Goal: Task Accomplishment & Management: Manage account settings

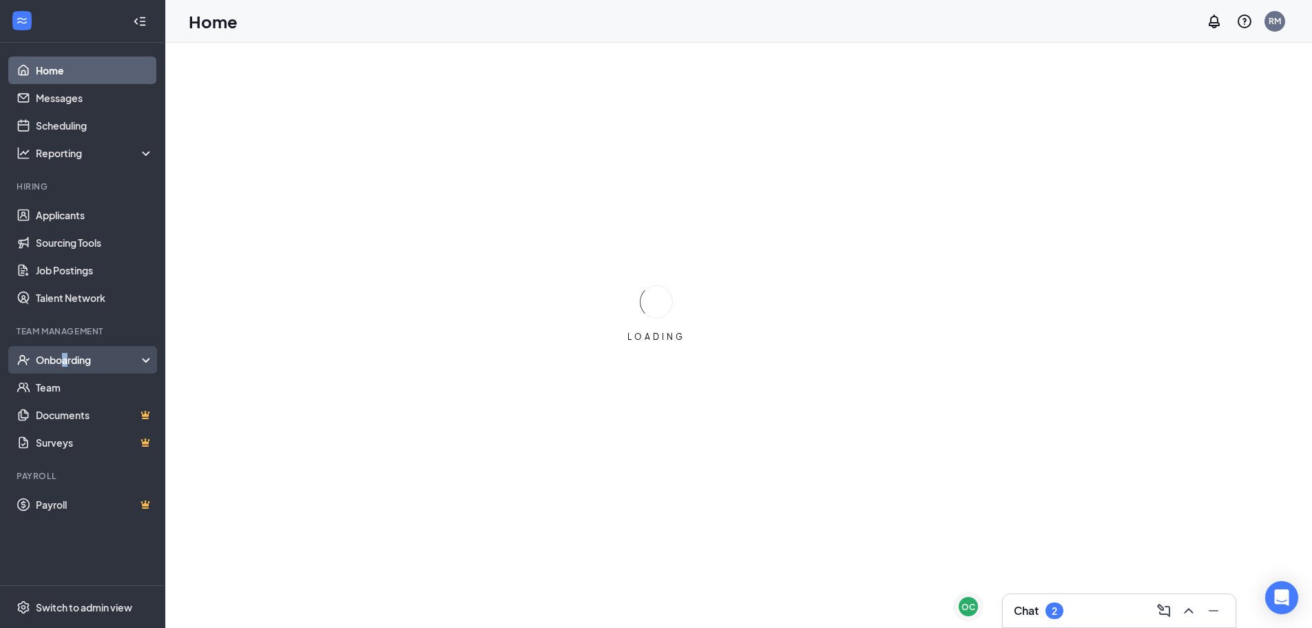
click at [68, 358] on div "Onboarding" at bounding box center [89, 360] width 106 height 14
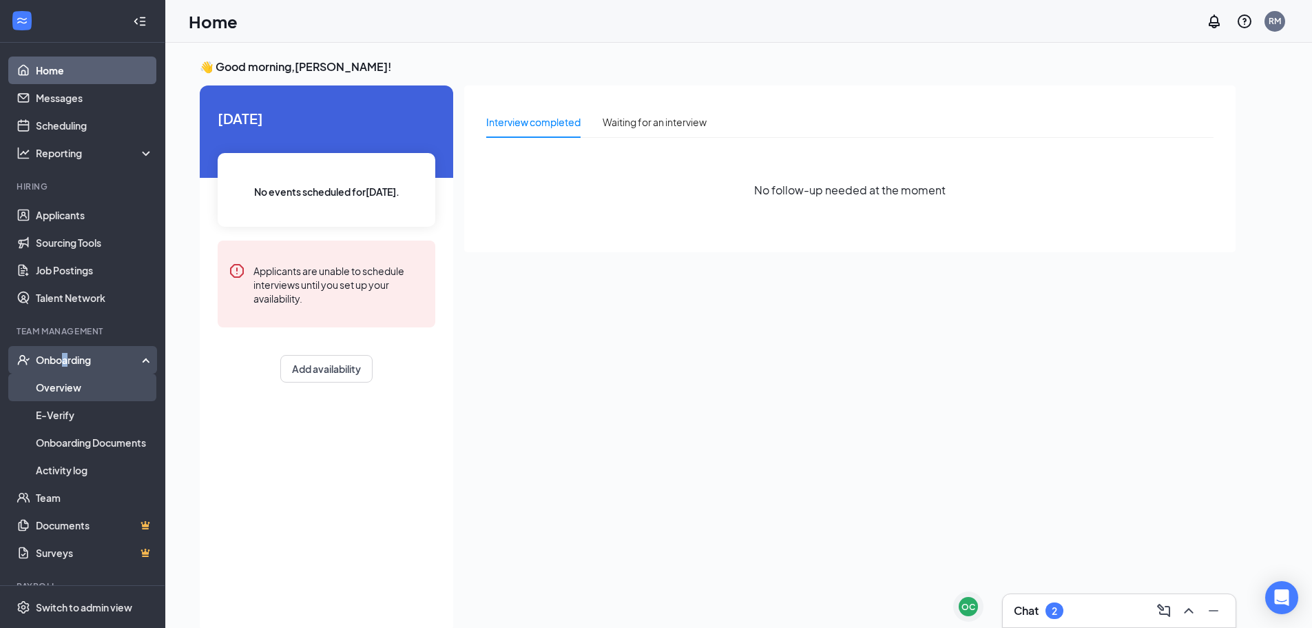
click at [68, 382] on link "Overview" at bounding box center [95, 387] width 118 height 28
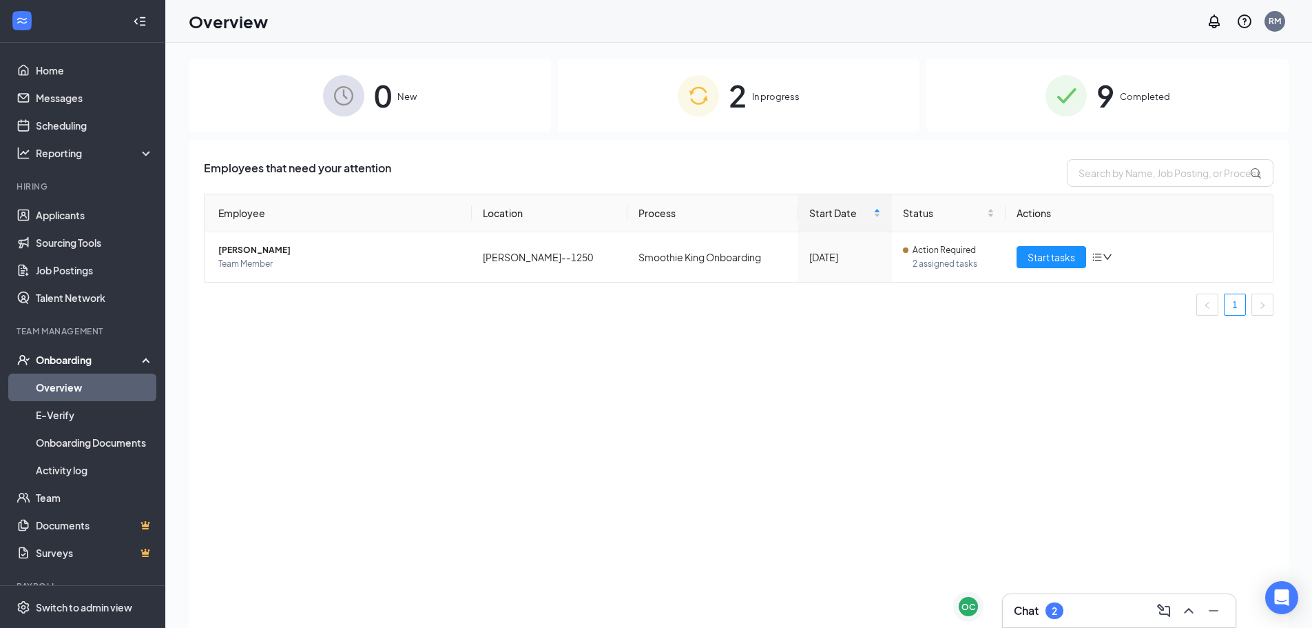
click at [725, 95] on div "2 In progress" at bounding box center [739, 95] width 362 height 72
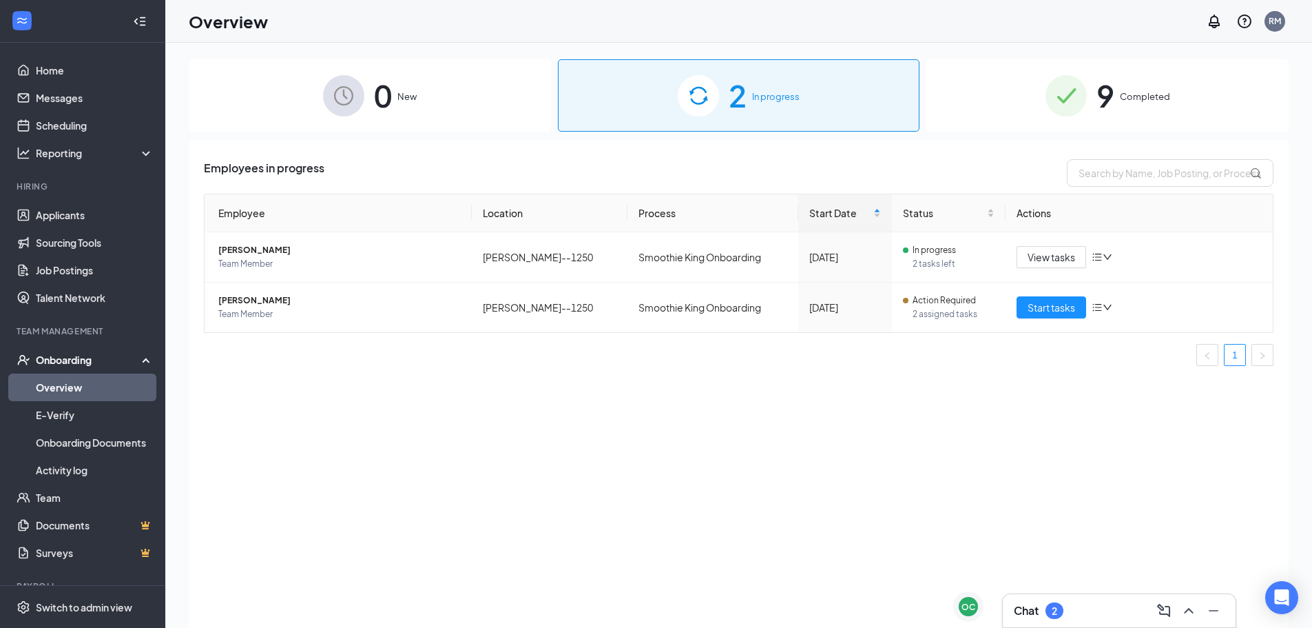
click at [410, 105] on div "0 New" at bounding box center [370, 95] width 362 height 72
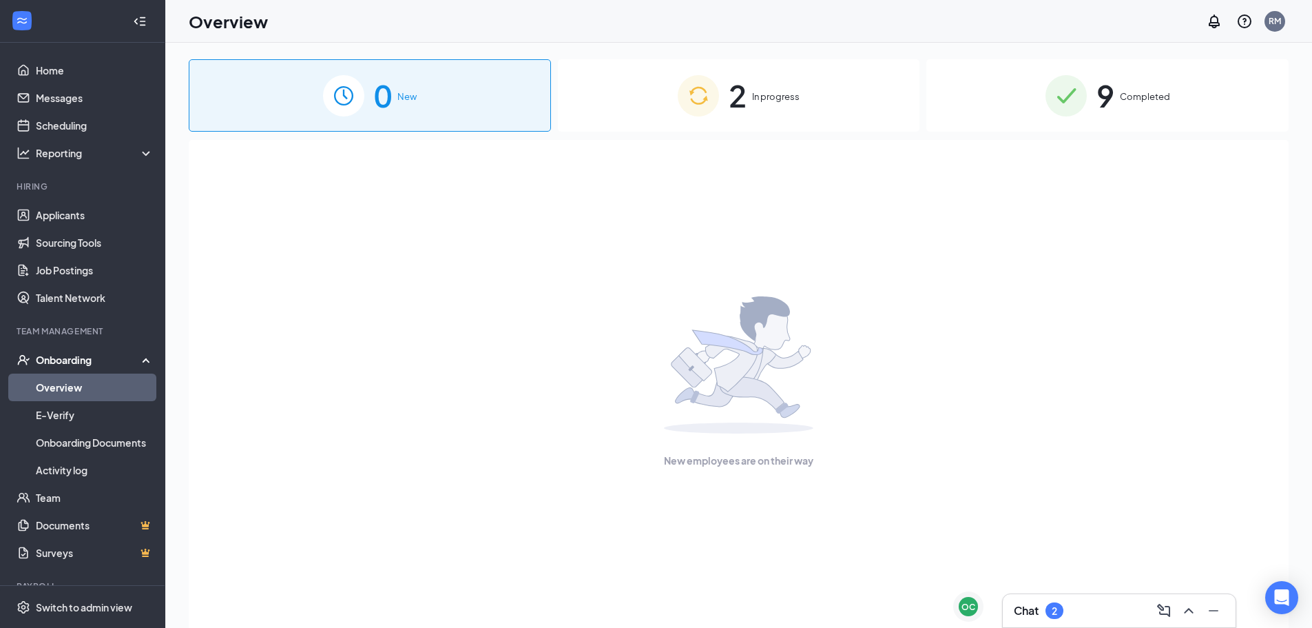
click at [758, 102] on span "In progress" at bounding box center [776, 97] width 48 height 14
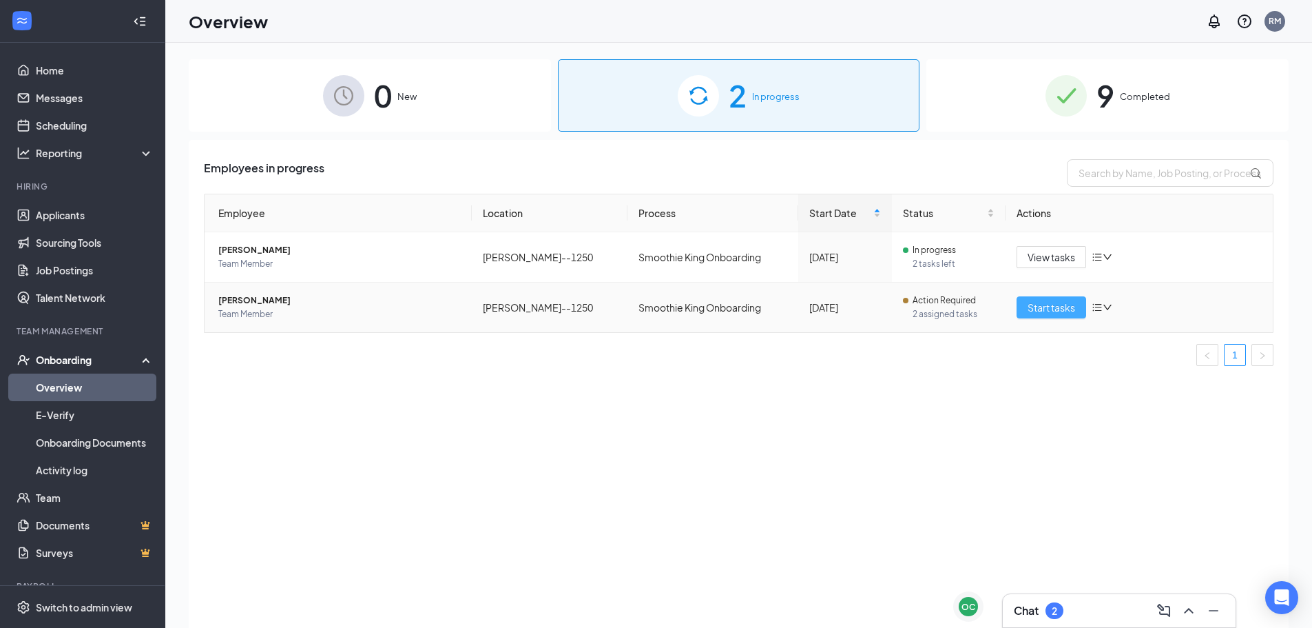
click at [1064, 305] on span "Start tasks" at bounding box center [1052, 307] width 48 height 15
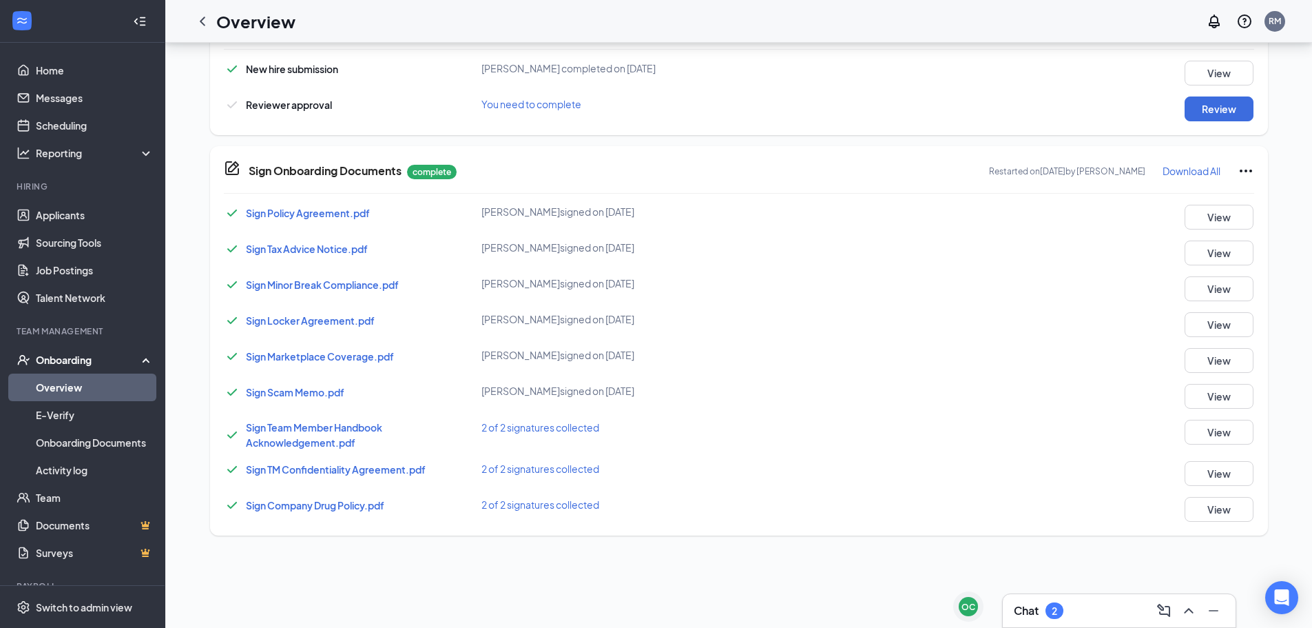
scroll to position [551, 0]
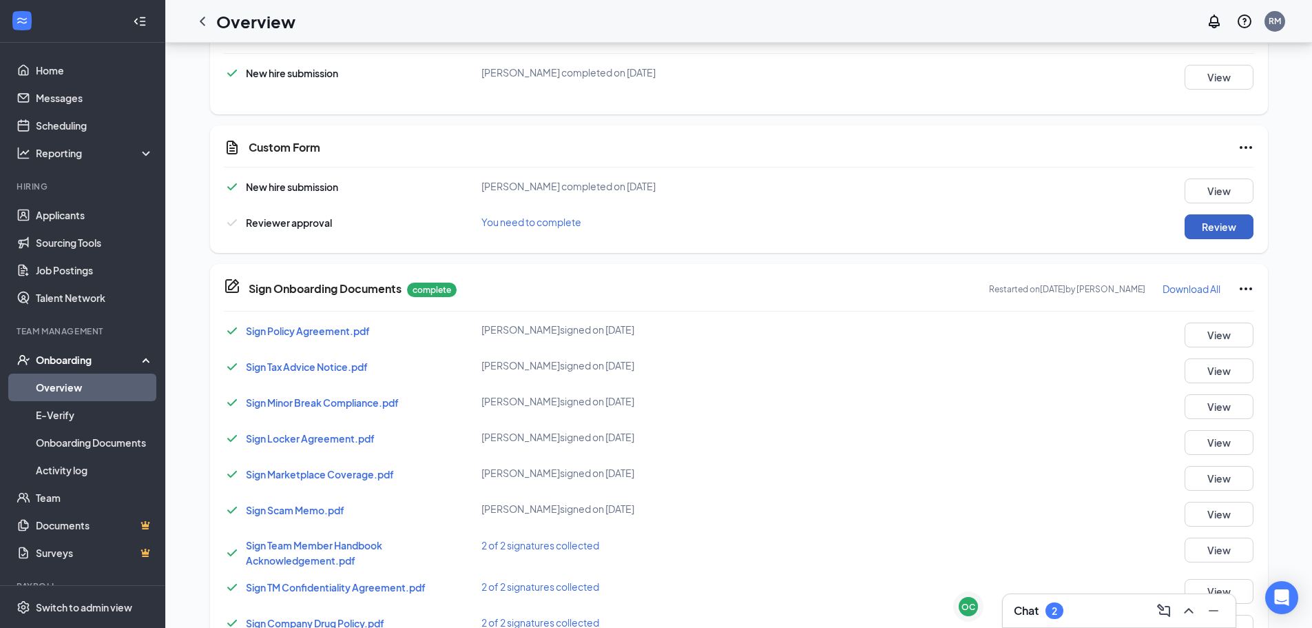
click at [1204, 227] on button "Review" at bounding box center [1219, 226] width 69 height 25
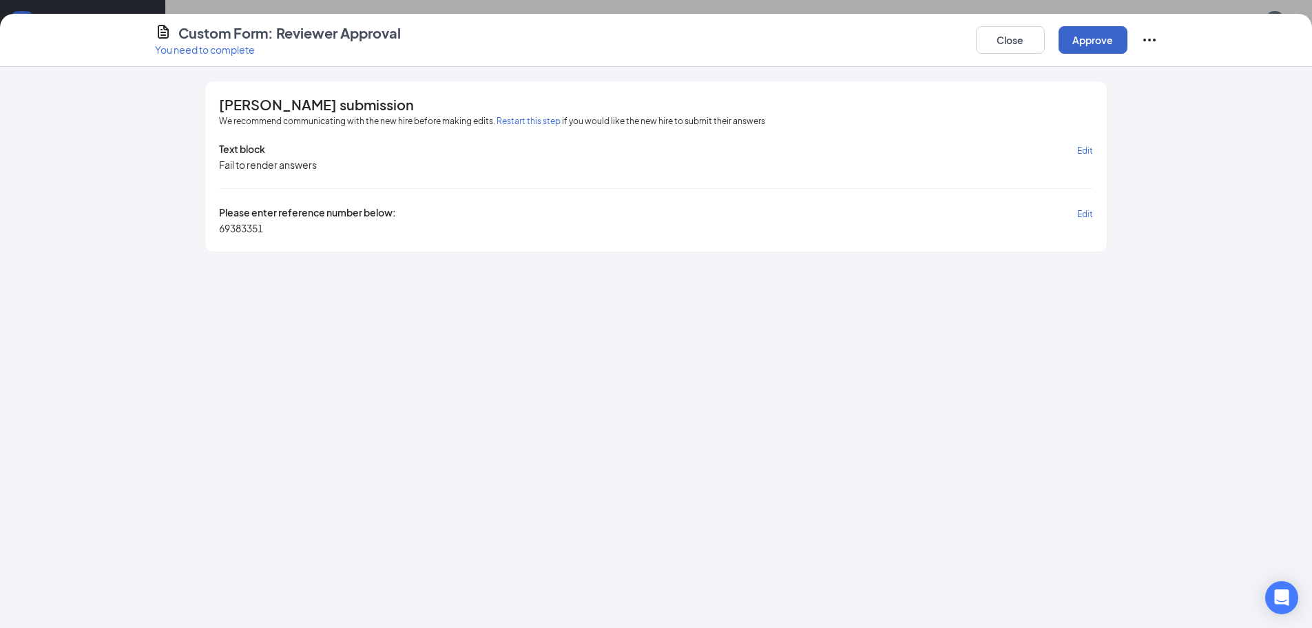
click at [1071, 31] on button "Approve" at bounding box center [1093, 40] width 69 height 28
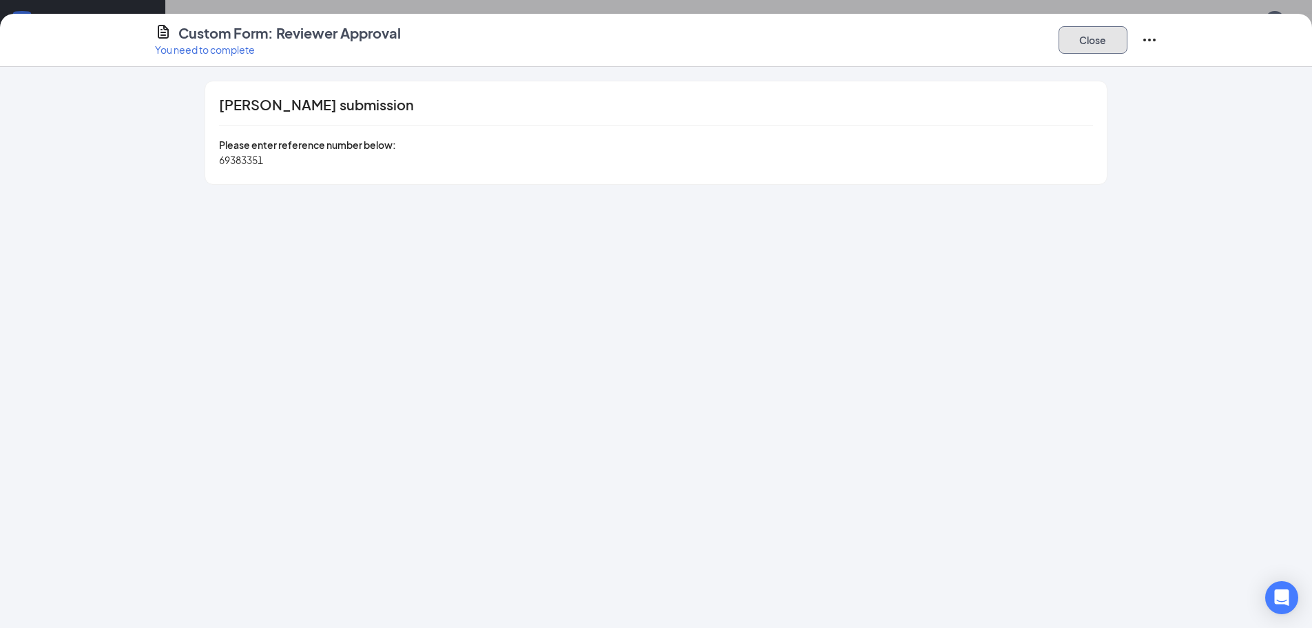
click at [1075, 31] on button "Close" at bounding box center [1093, 40] width 69 height 28
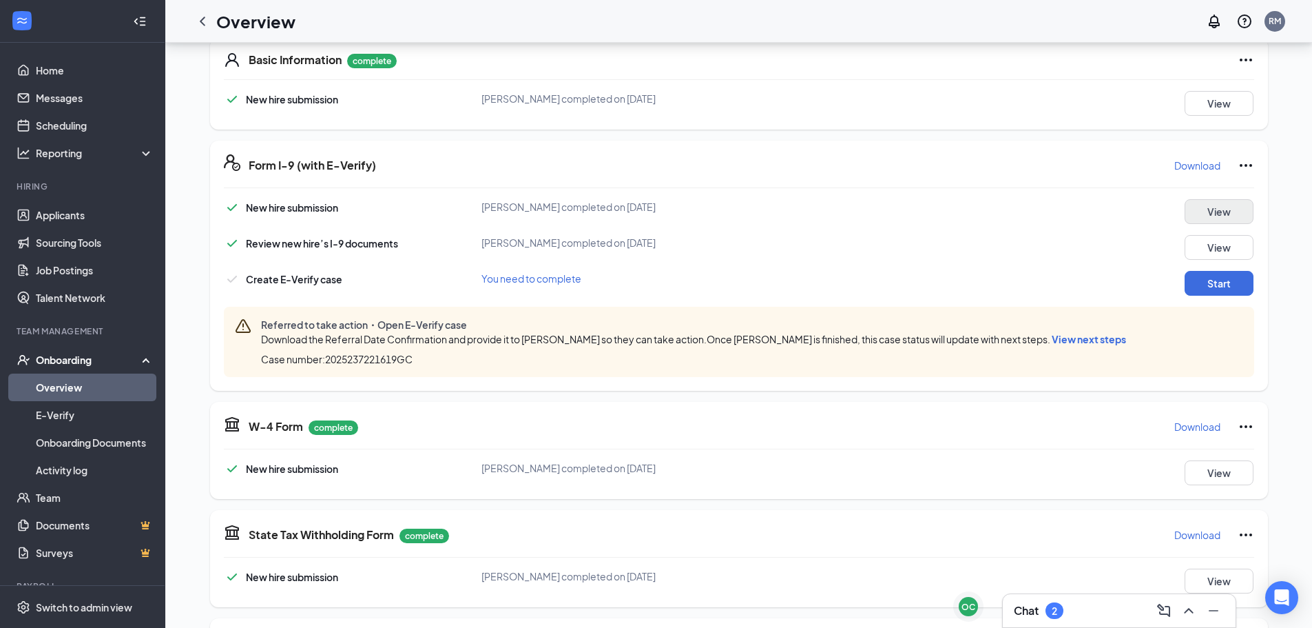
scroll to position [207, 0]
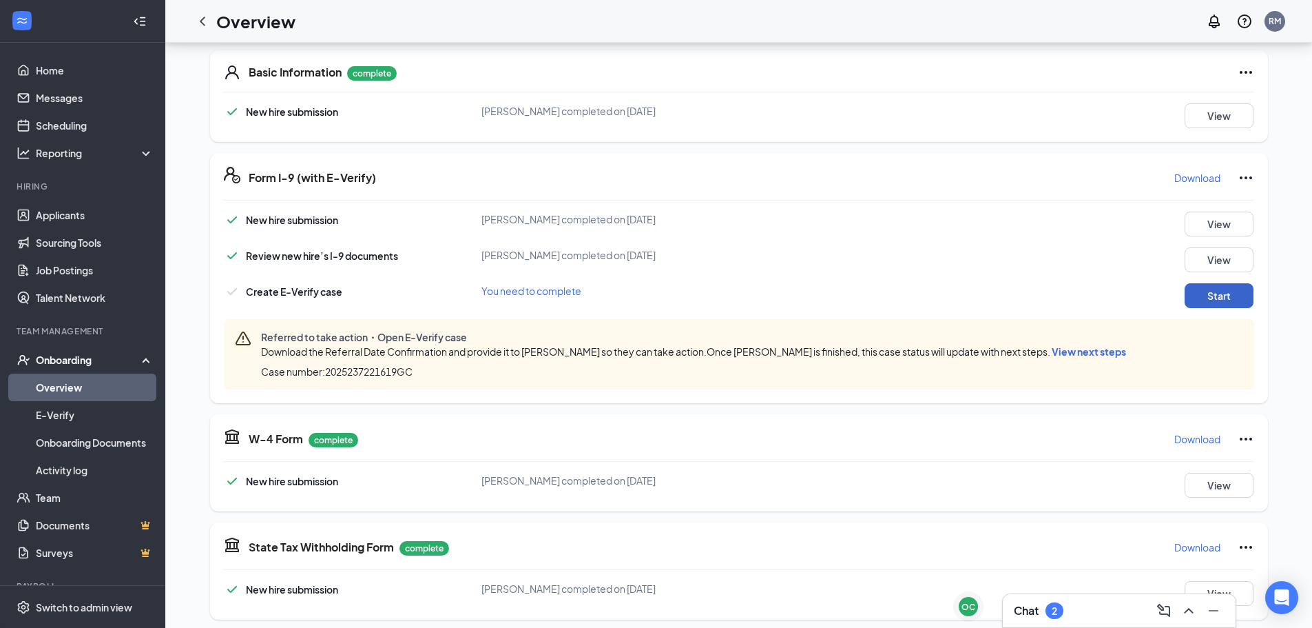
click at [1191, 289] on button "Start" at bounding box center [1219, 295] width 69 height 25
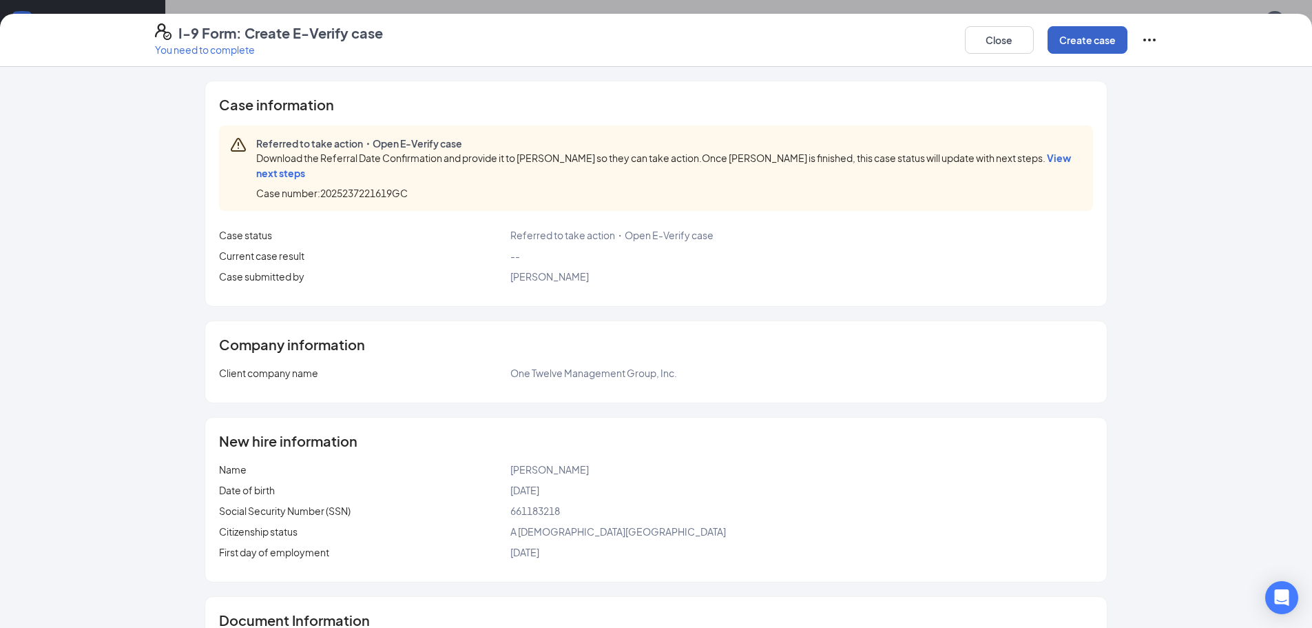
click at [1088, 45] on button "Create case" at bounding box center [1088, 40] width 80 height 28
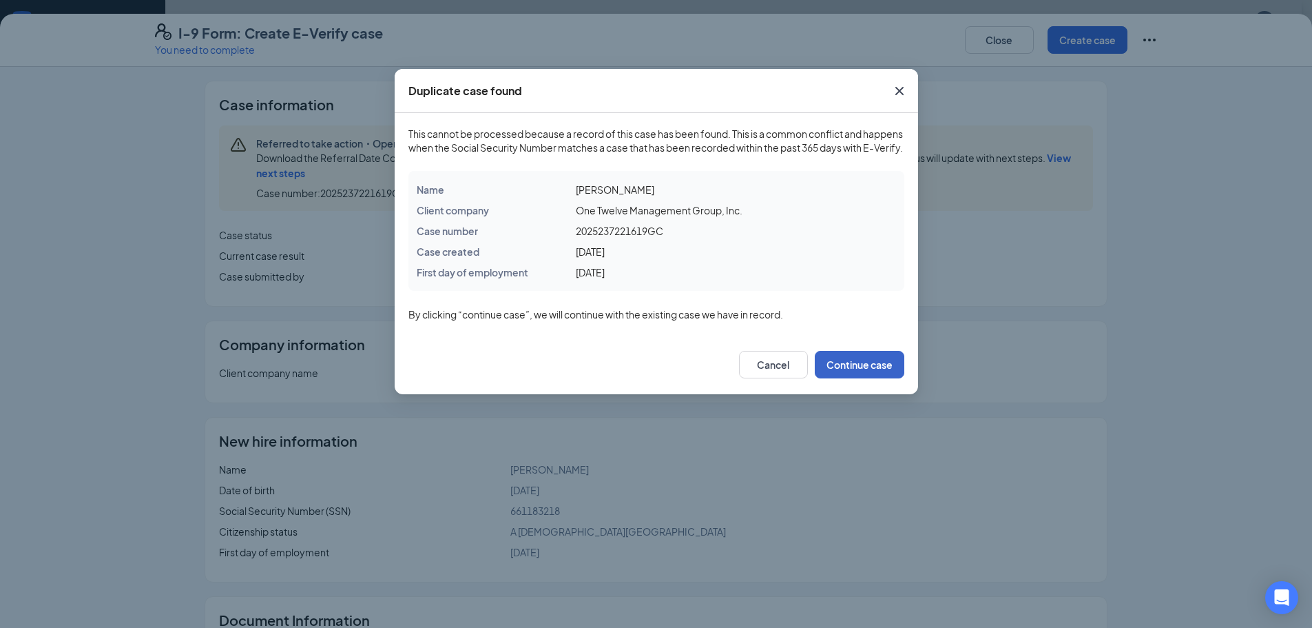
click at [882, 378] on button "Continue case" at bounding box center [860, 365] width 90 height 28
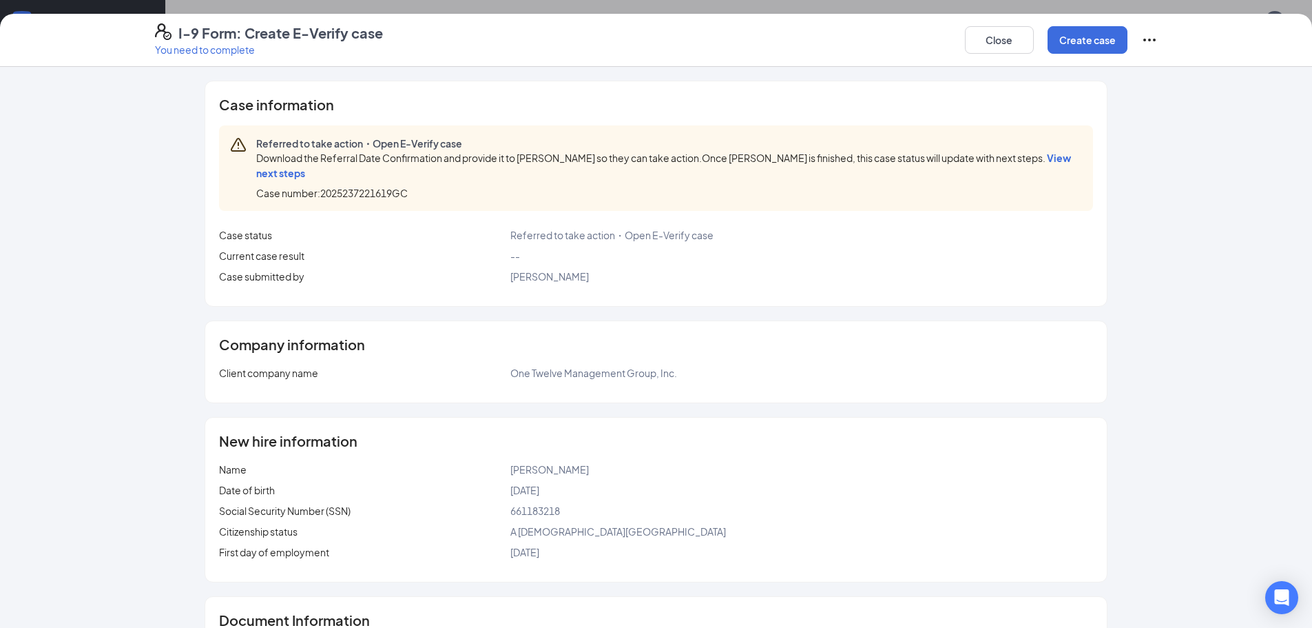
click at [278, 171] on span "View next steps" at bounding box center [663, 166] width 815 height 28
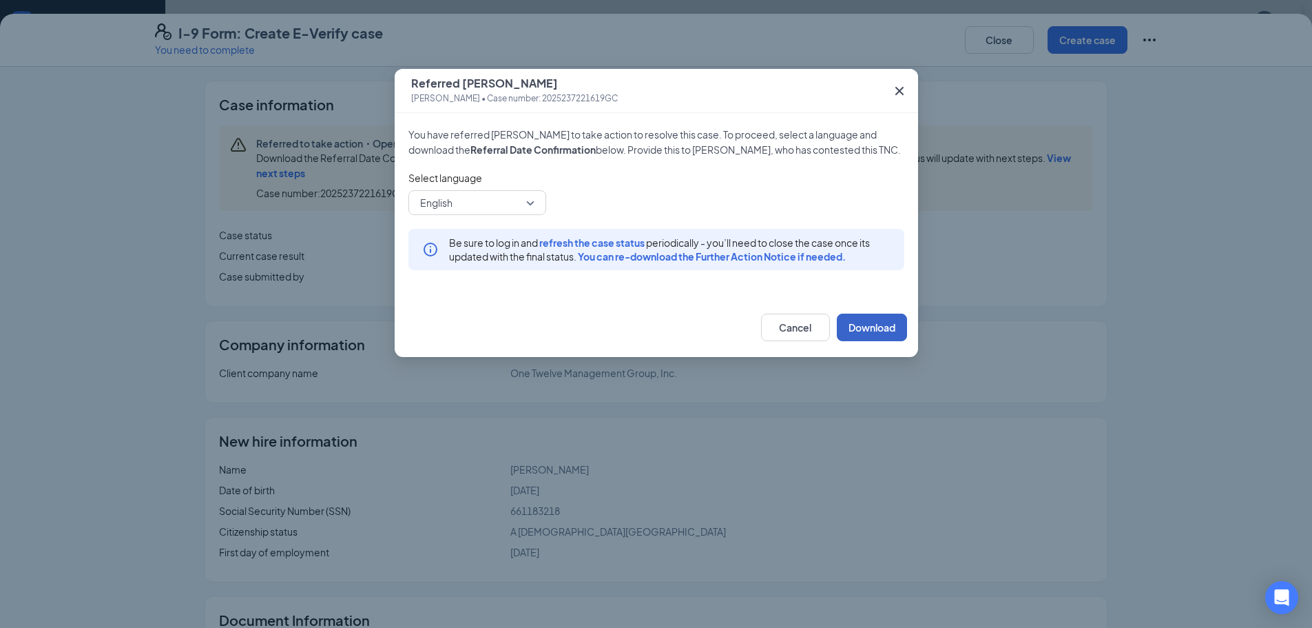
click at [896, 341] on button "Download" at bounding box center [872, 327] width 70 height 28
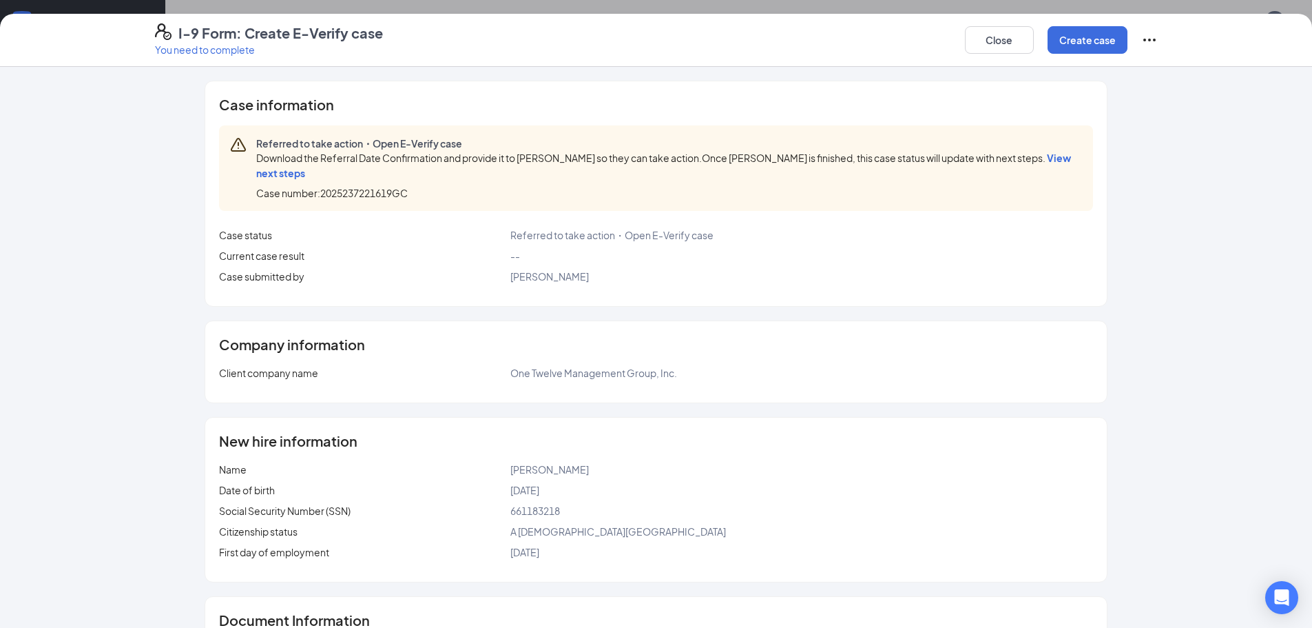
click at [1067, 54] on div "Close Create case" at bounding box center [1061, 39] width 193 height 33
click at [1071, 40] on button "Create case" at bounding box center [1088, 40] width 80 height 28
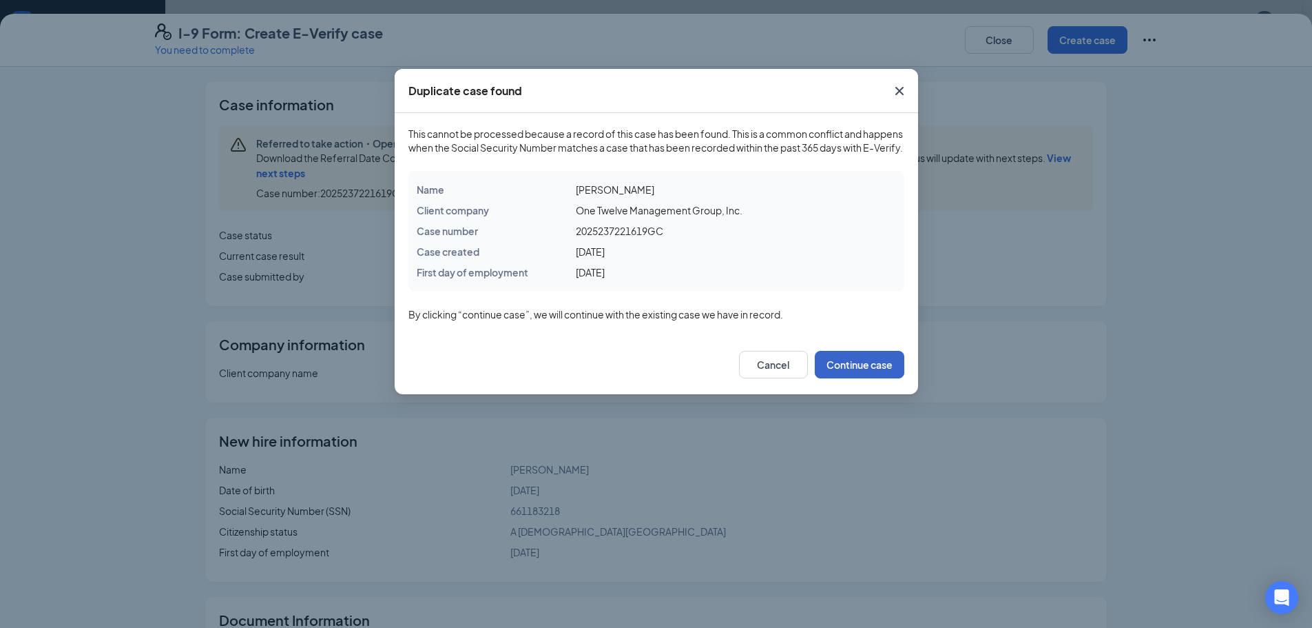
click at [876, 368] on button "Continue case" at bounding box center [860, 365] width 90 height 28
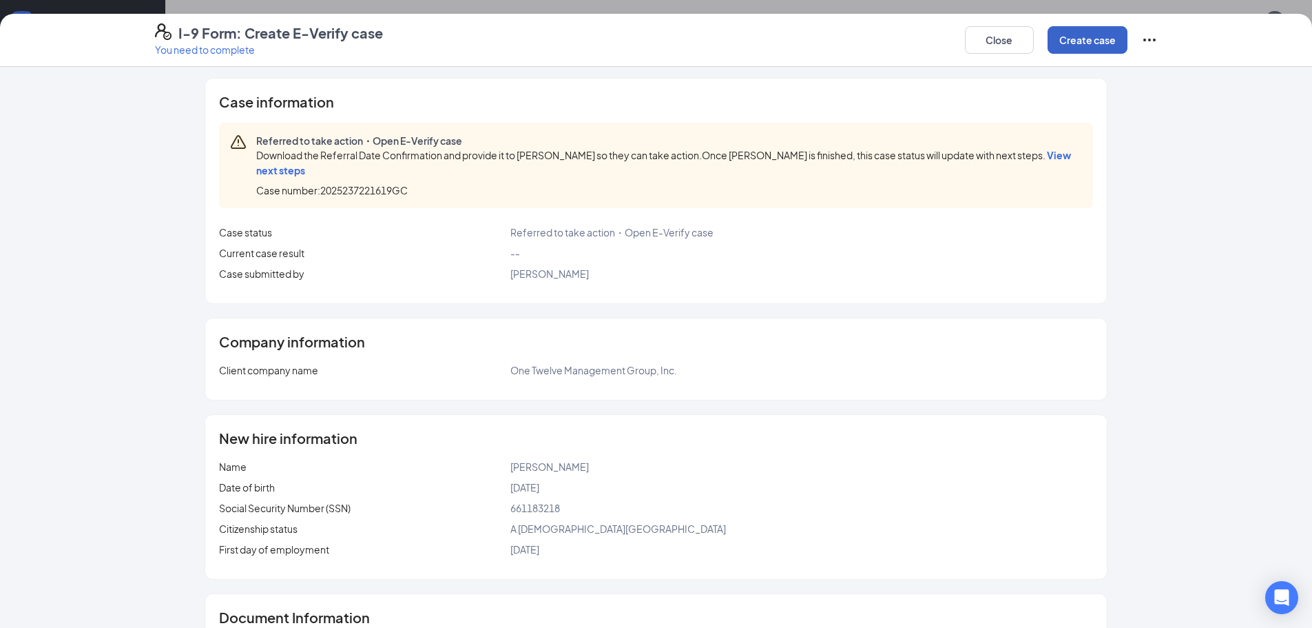
scroll to position [0, 0]
drag, startPoint x: 227, startPoint y: 172, endPoint x: 287, endPoint y: 174, distance: 60.7
click at [256, 176] on div "Referred to take action・Open E-Verify case Download the Referral Date Confirmat…" at bounding box center [655, 167] width 873 height 85
click at [287, 174] on span "View next steps" at bounding box center [663, 166] width 815 height 28
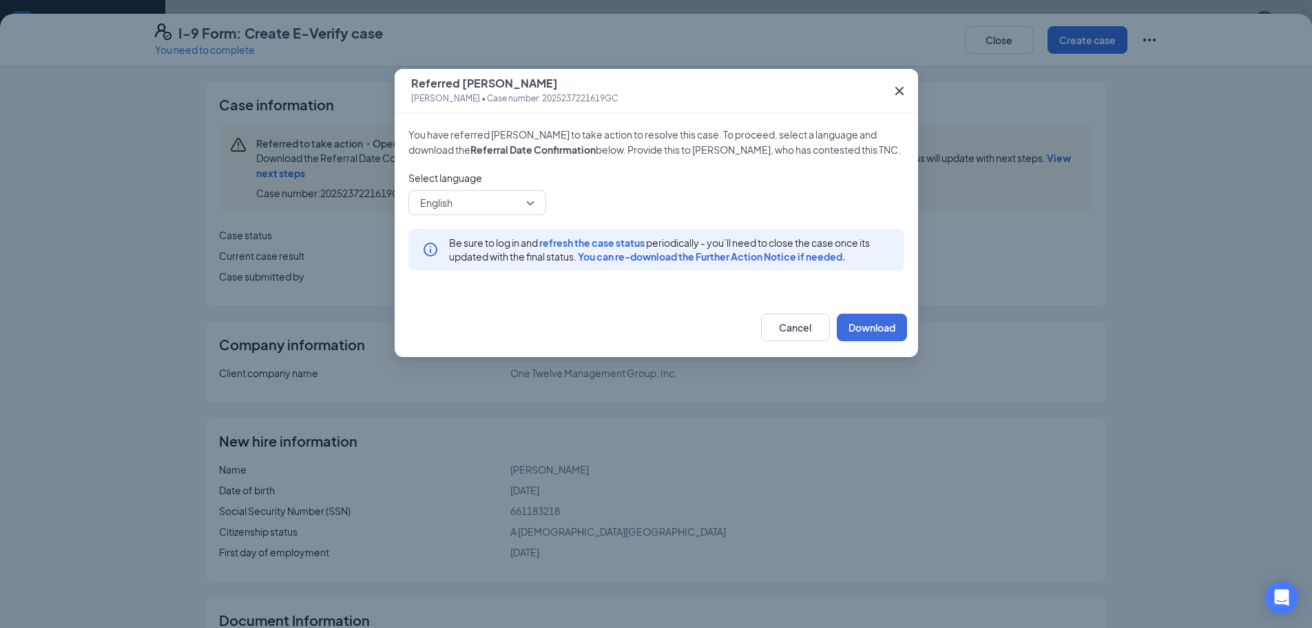
click at [486, 210] on span "English" at bounding box center [471, 202] width 102 height 21
click at [891, 333] on button "Download" at bounding box center [872, 327] width 70 height 28
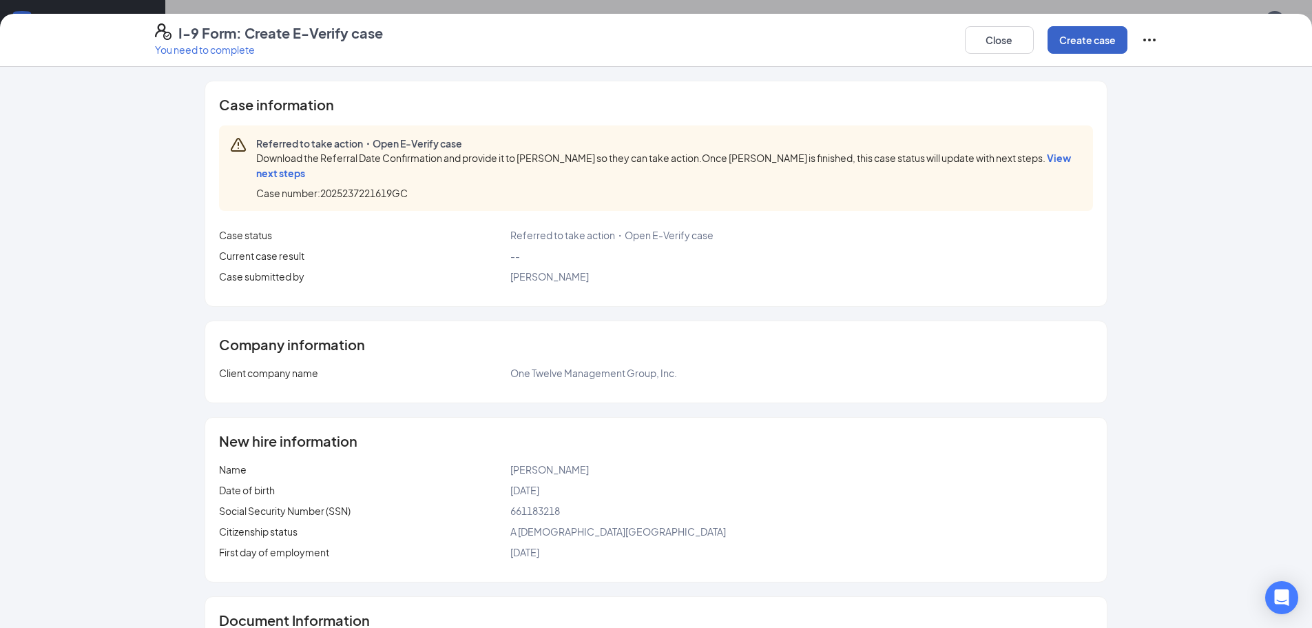
click at [1077, 50] on button "Create case" at bounding box center [1088, 40] width 80 height 28
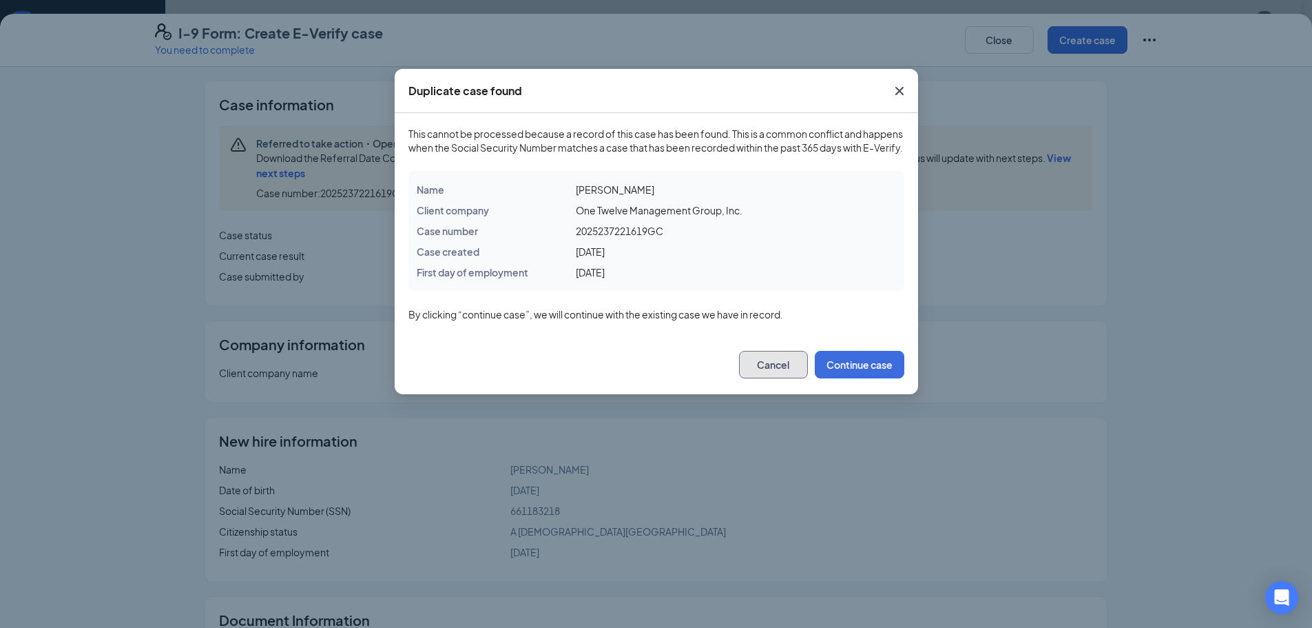
click at [795, 376] on button "Cancel" at bounding box center [773, 365] width 69 height 28
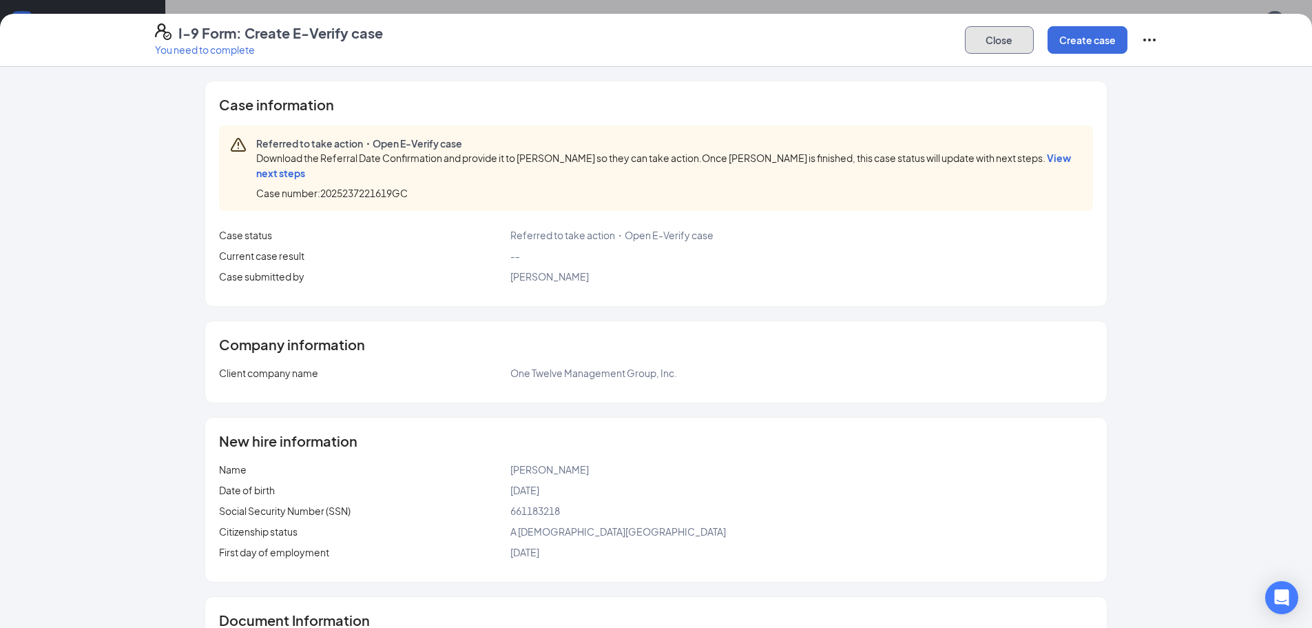
click at [987, 39] on button "Close" at bounding box center [999, 40] width 69 height 28
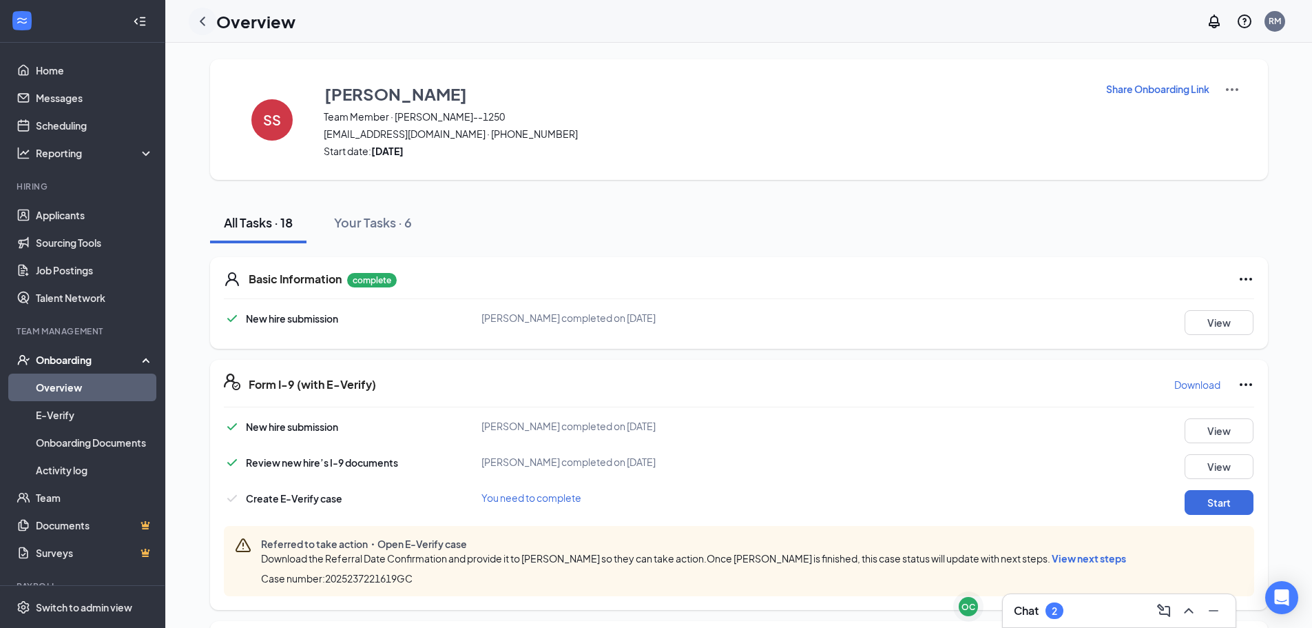
click at [195, 29] on icon "ChevronLeft" at bounding box center [202, 21] width 17 height 17
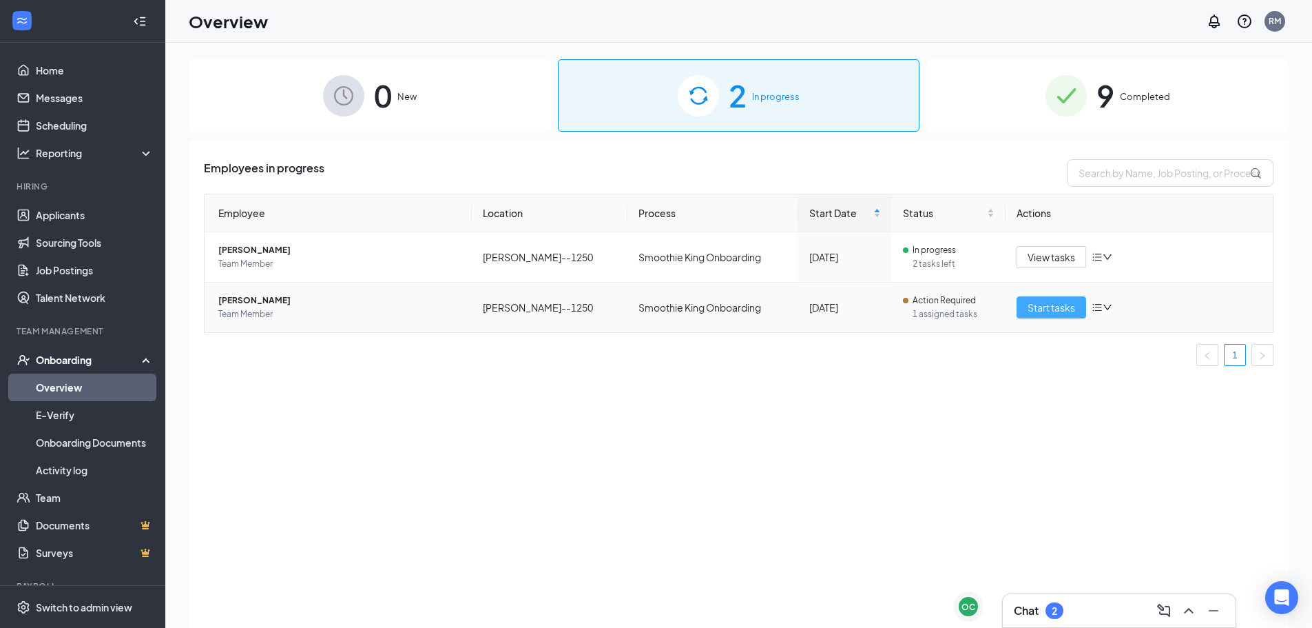
click at [1048, 311] on span "Start tasks" at bounding box center [1052, 307] width 48 height 15
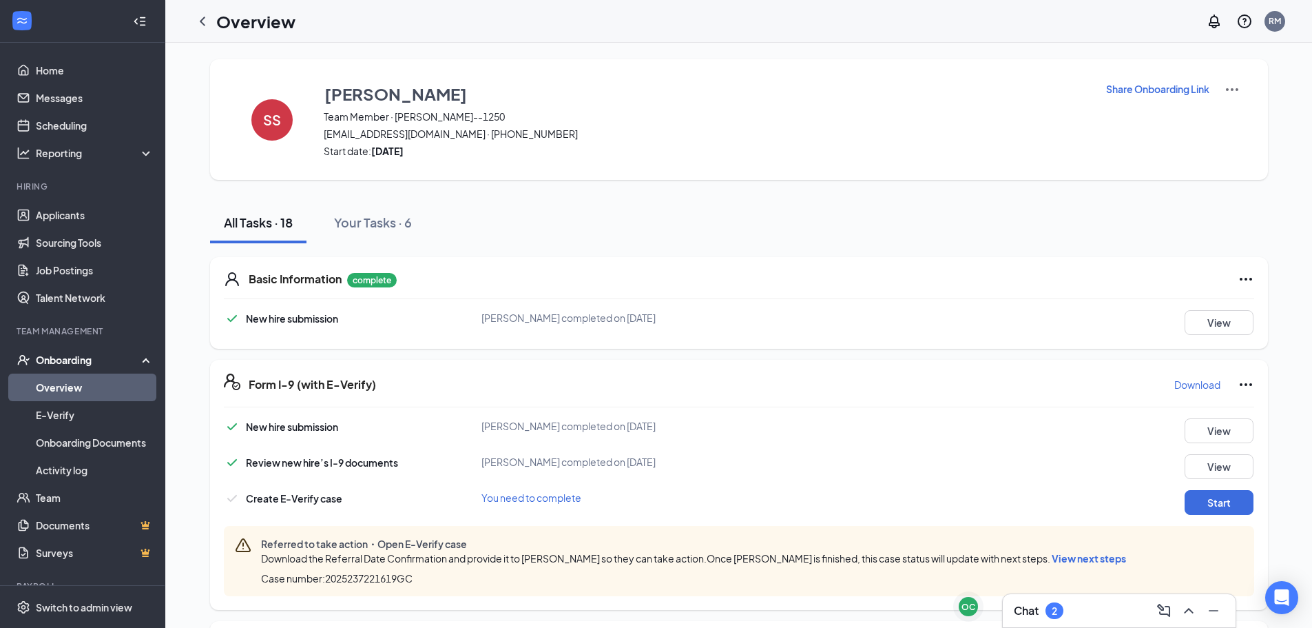
click at [202, 25] on icon "ChevronLeft" at bounding box center [202, 21] width 17 height 17
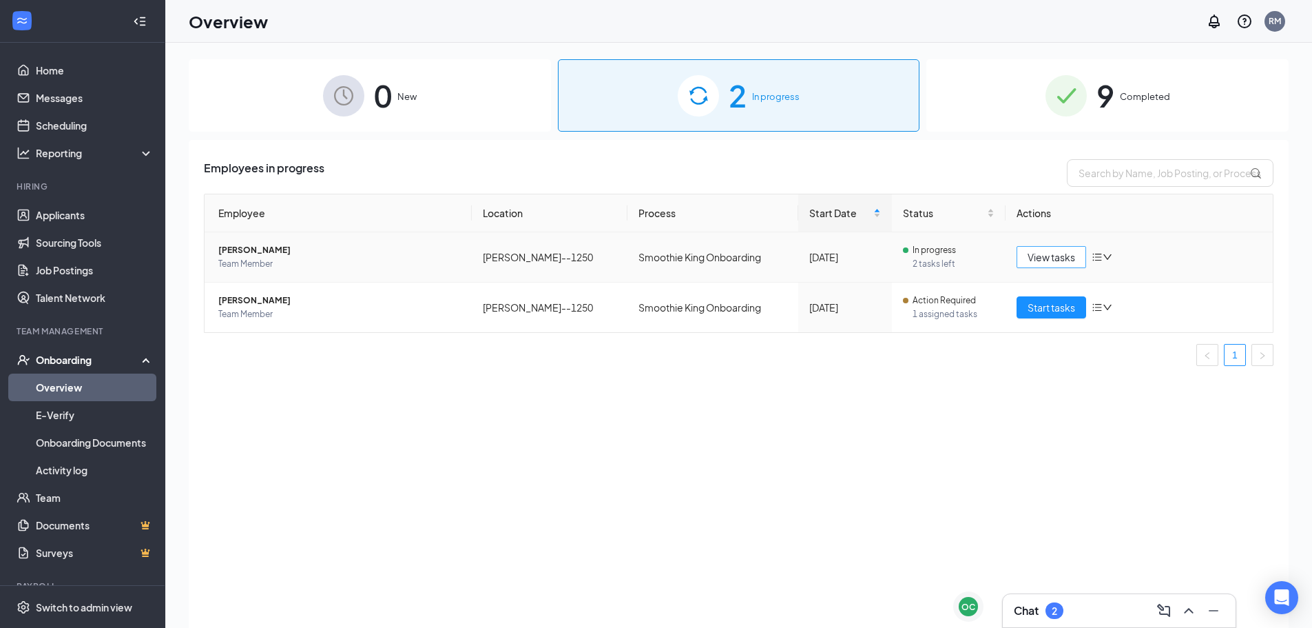
click at [1053, 249] on button "View tasks" at bounding box center [1052, 257] width 70 height 22
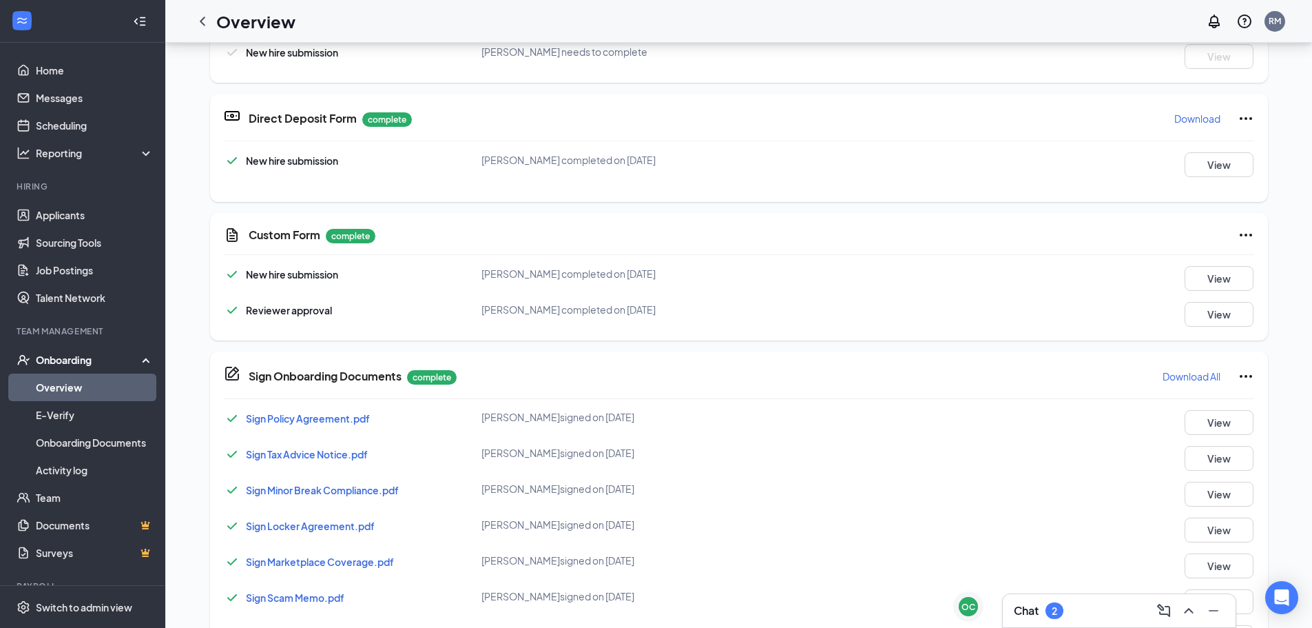
click at [856, 415] on div "Sign Policy Agreement.pdf Raven A Billiot signed on Aug 25 View" at bounding box center [739, 422] width 1031 height 25
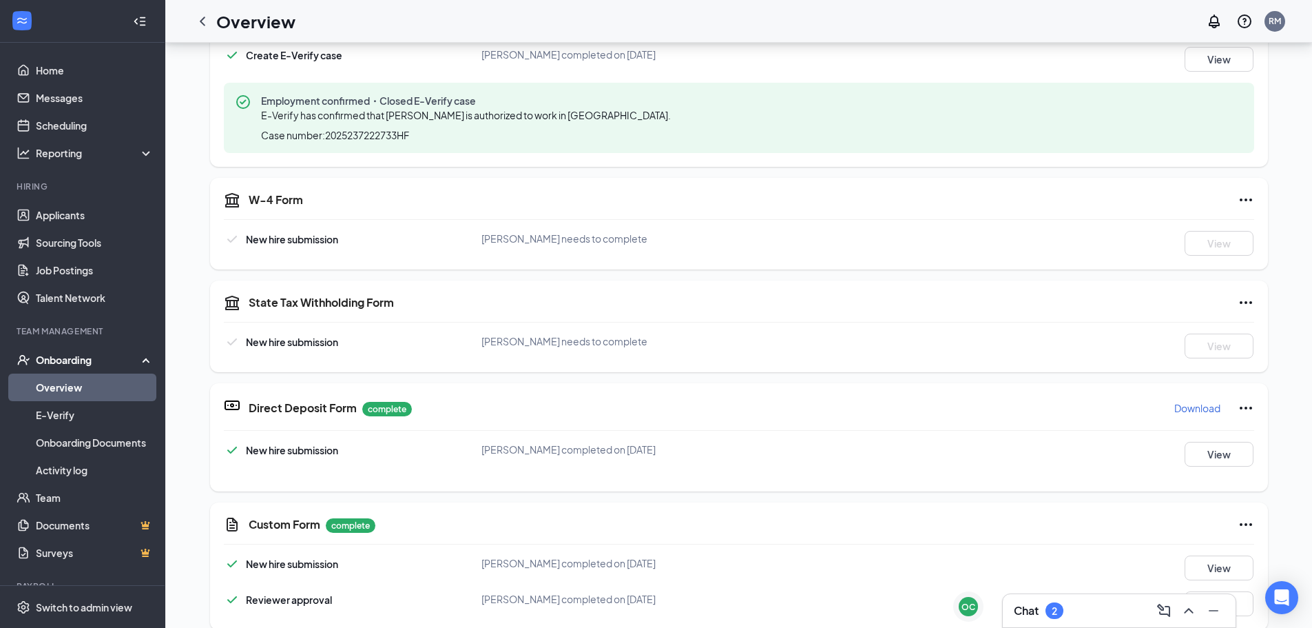
scroll to position [388, 0]
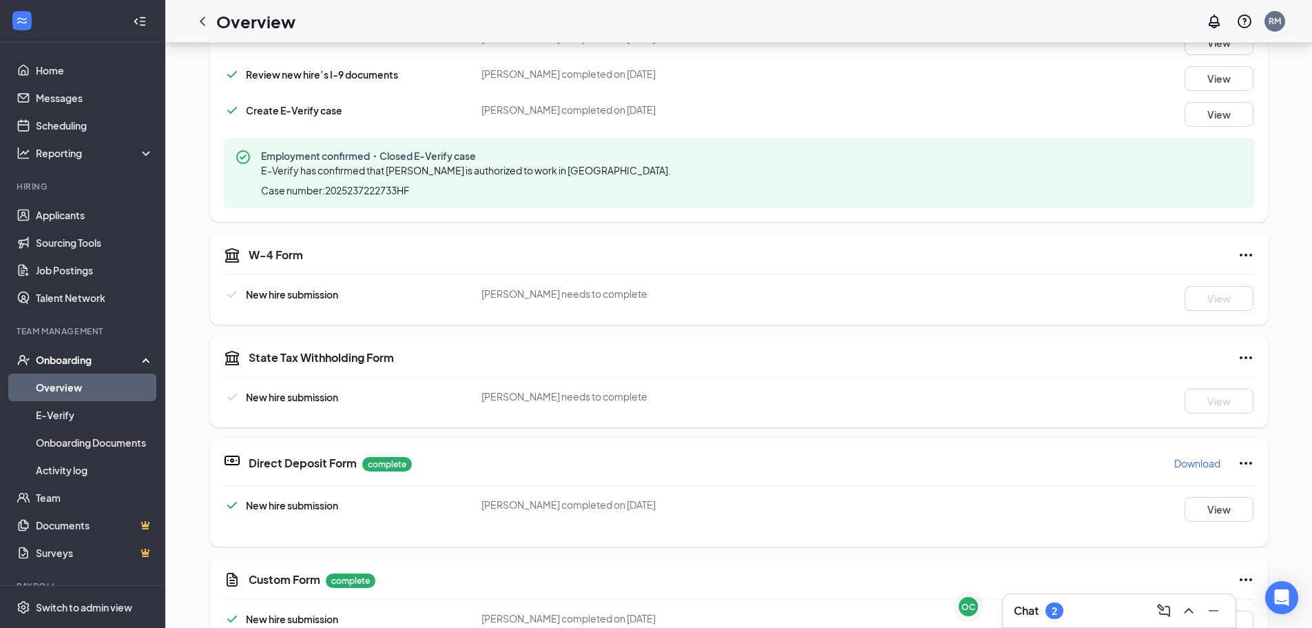
click at [1241, 357] on icon "Ellipses" at bounding box center [1246, 357] width 12 height 3
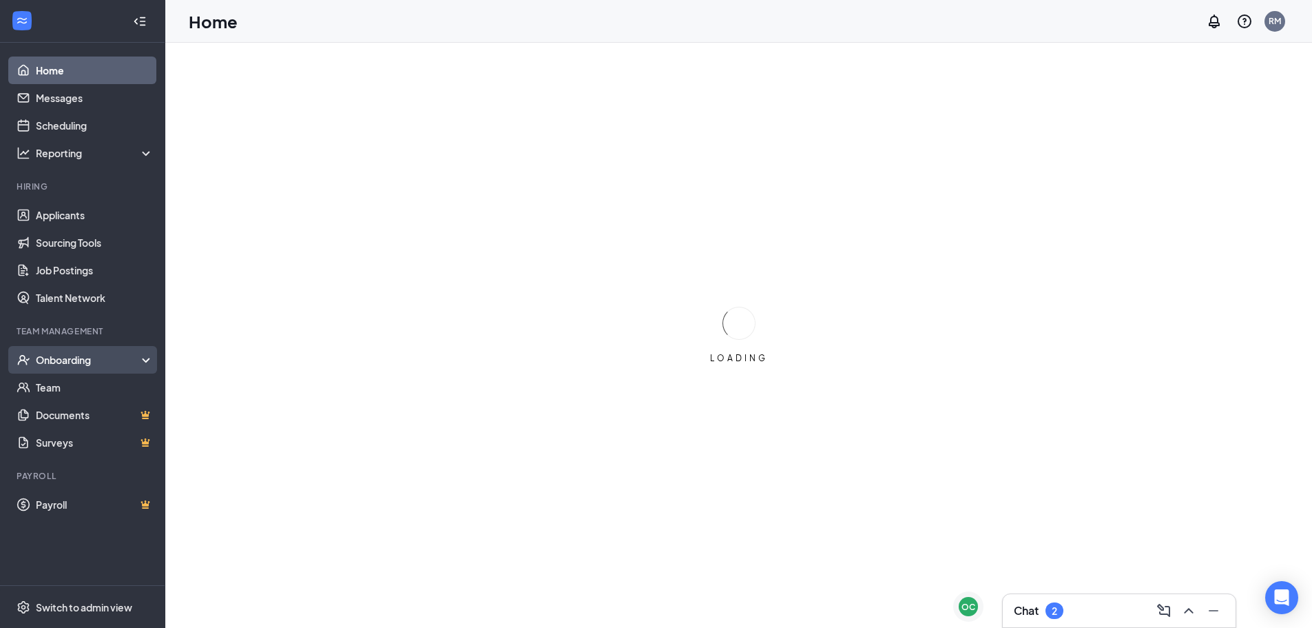
click at [61, 360] on div "Onboarding" at bounding box center [89, 360] width 106 height 14
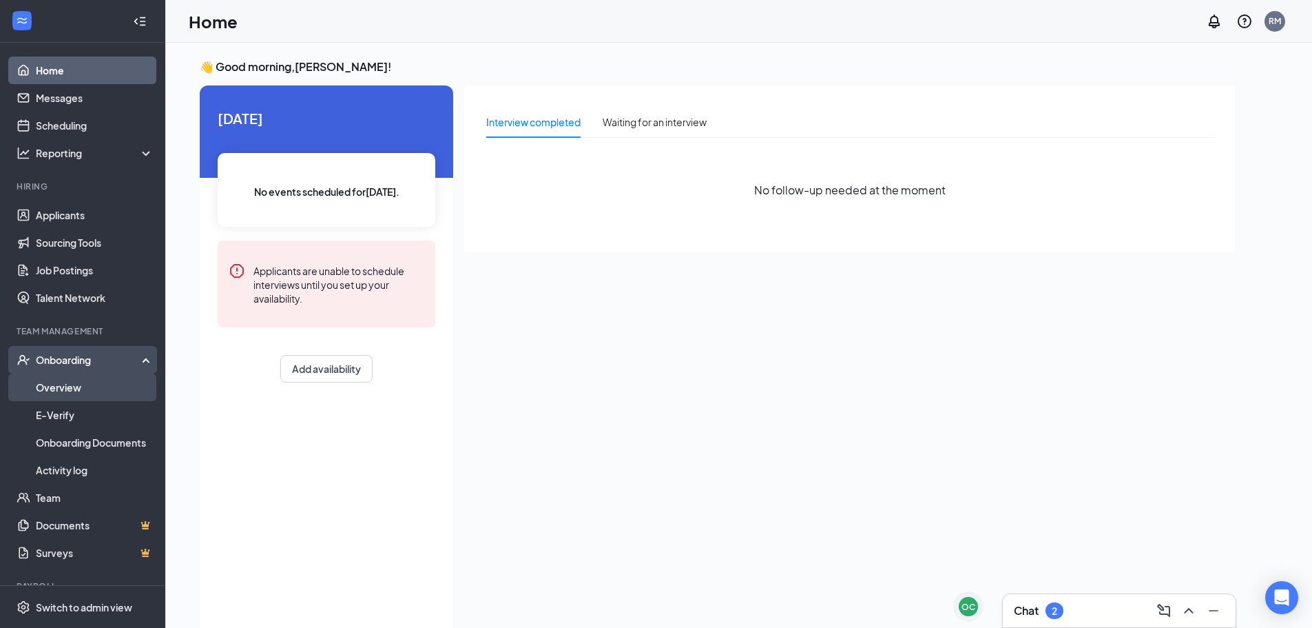
click at [58, 384] on link "Overview" at bounding box center [95, 387] width 118 height 28
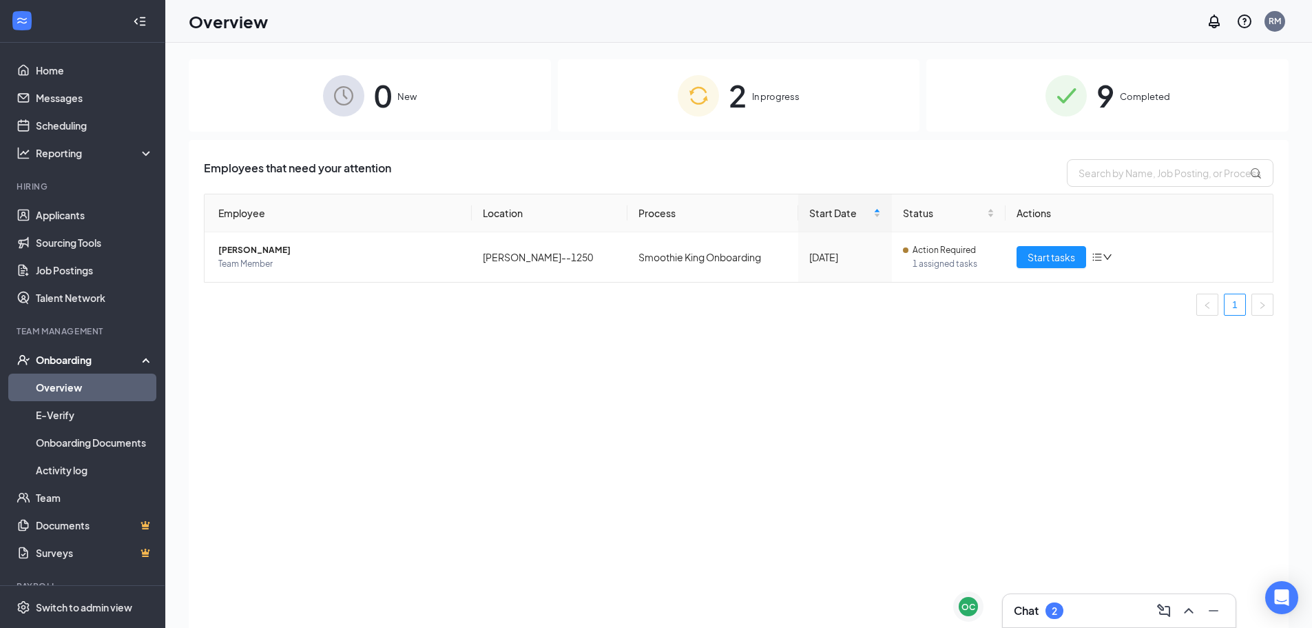
click at [1119, 103] on div "9 Completed" at bounding box center [1108, 95] width 362 height 72
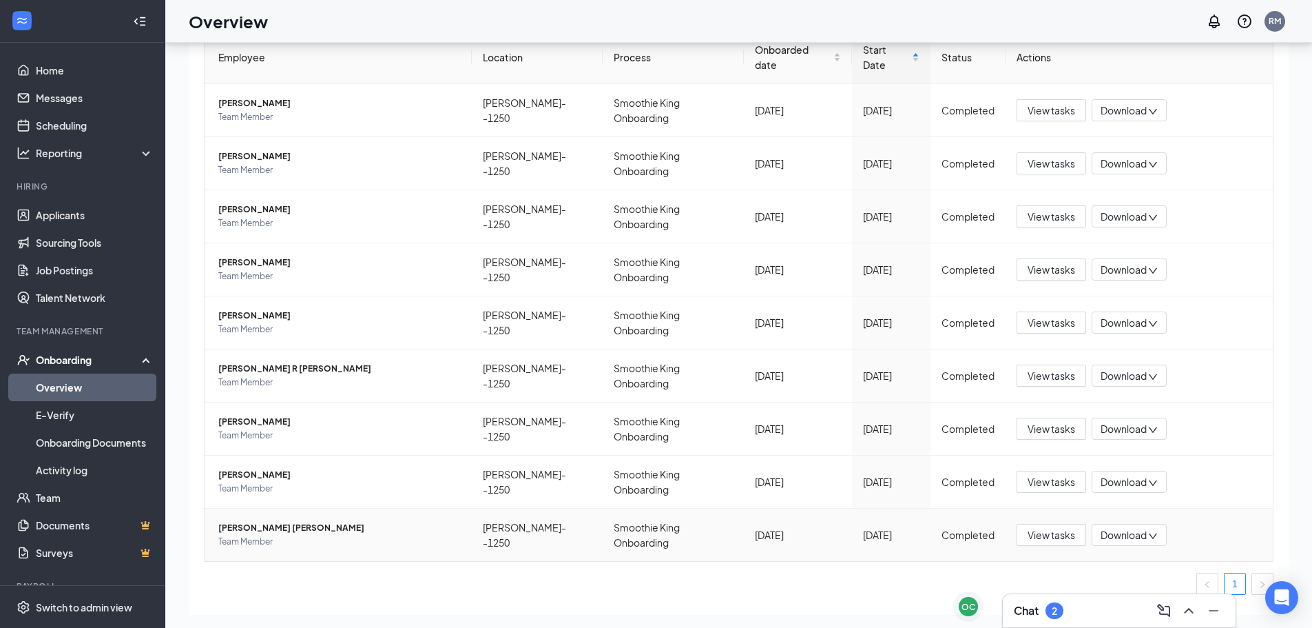
scroll to position [62, 0]
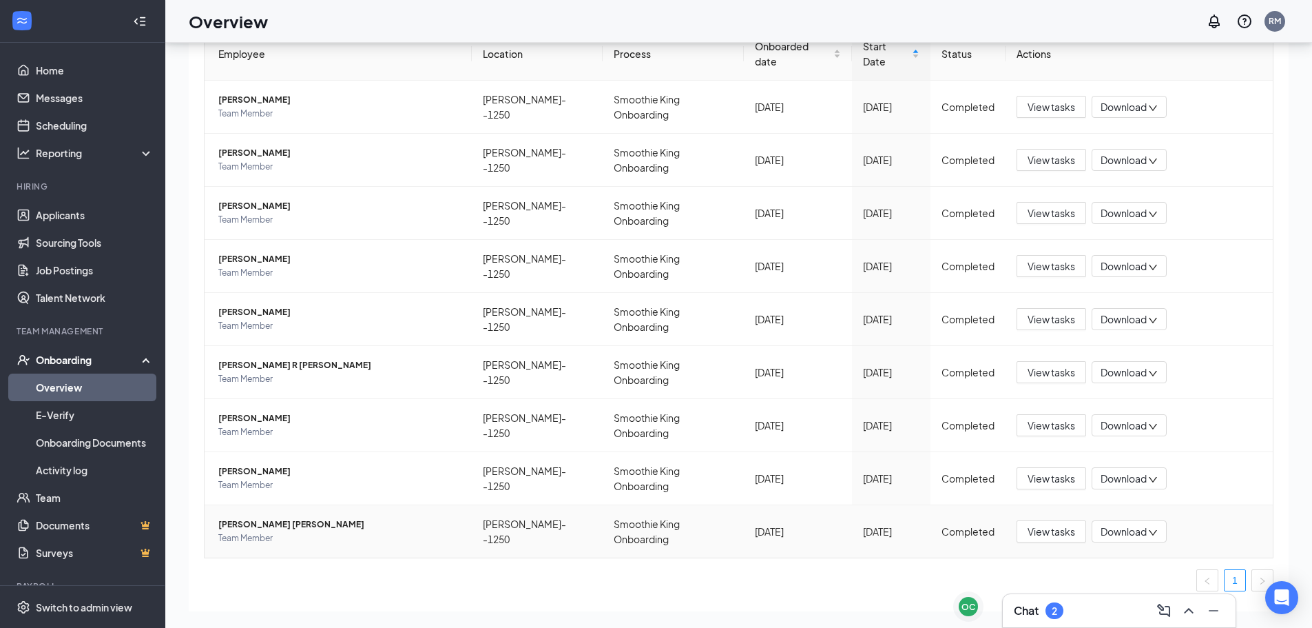
click at [269, 517] on span "[PERSON_NAME] [PERSON_NAME]" at bounding box center [339, 524] width 242 height 14
